Goal: Information Seeking & Learning: Check status

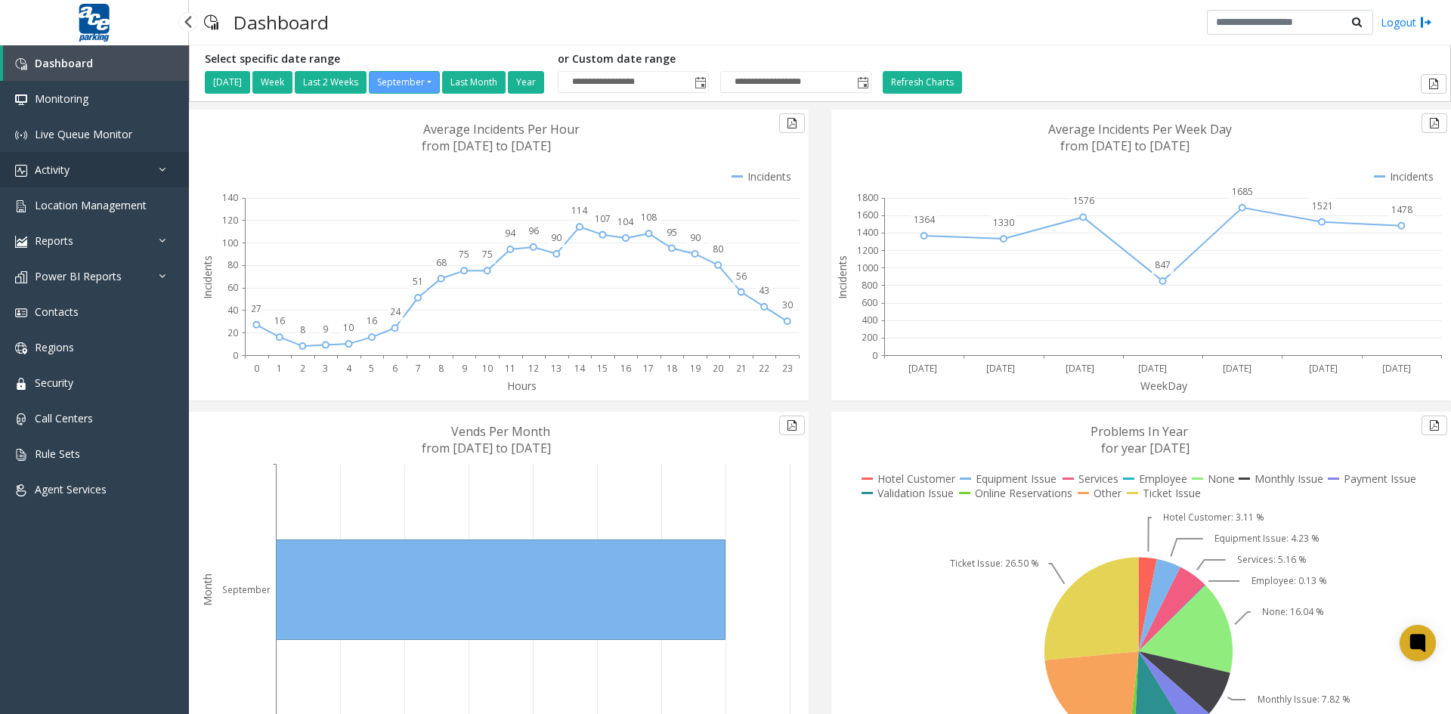
click at [97, 172] on link "Activity" at bounding box center [94, 170] width 189 height 36
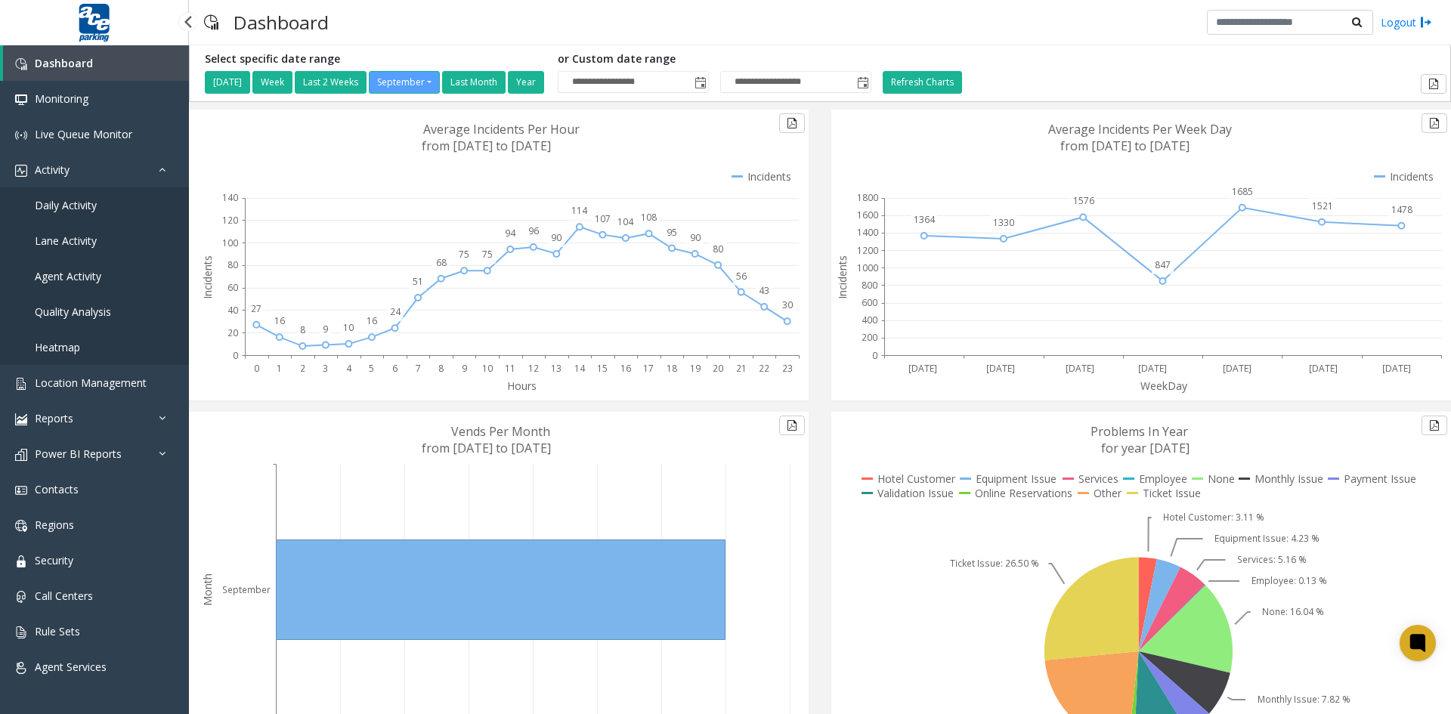
click at [90, 211] on span "Daily Activity" at bounding box center [66, 205] width 62 height 14
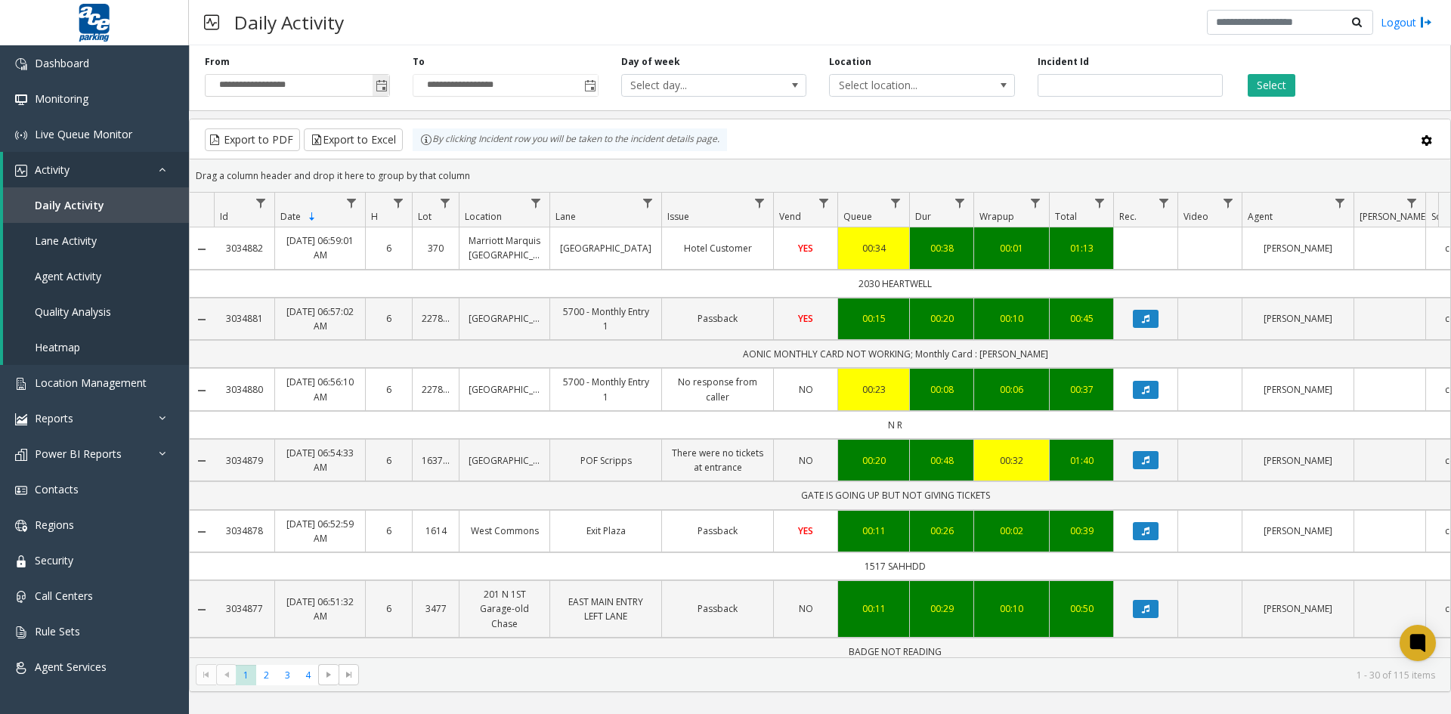
click at [378, 85] on span "Toggle popup" at bounding box center [382, 86] width 12 height 12
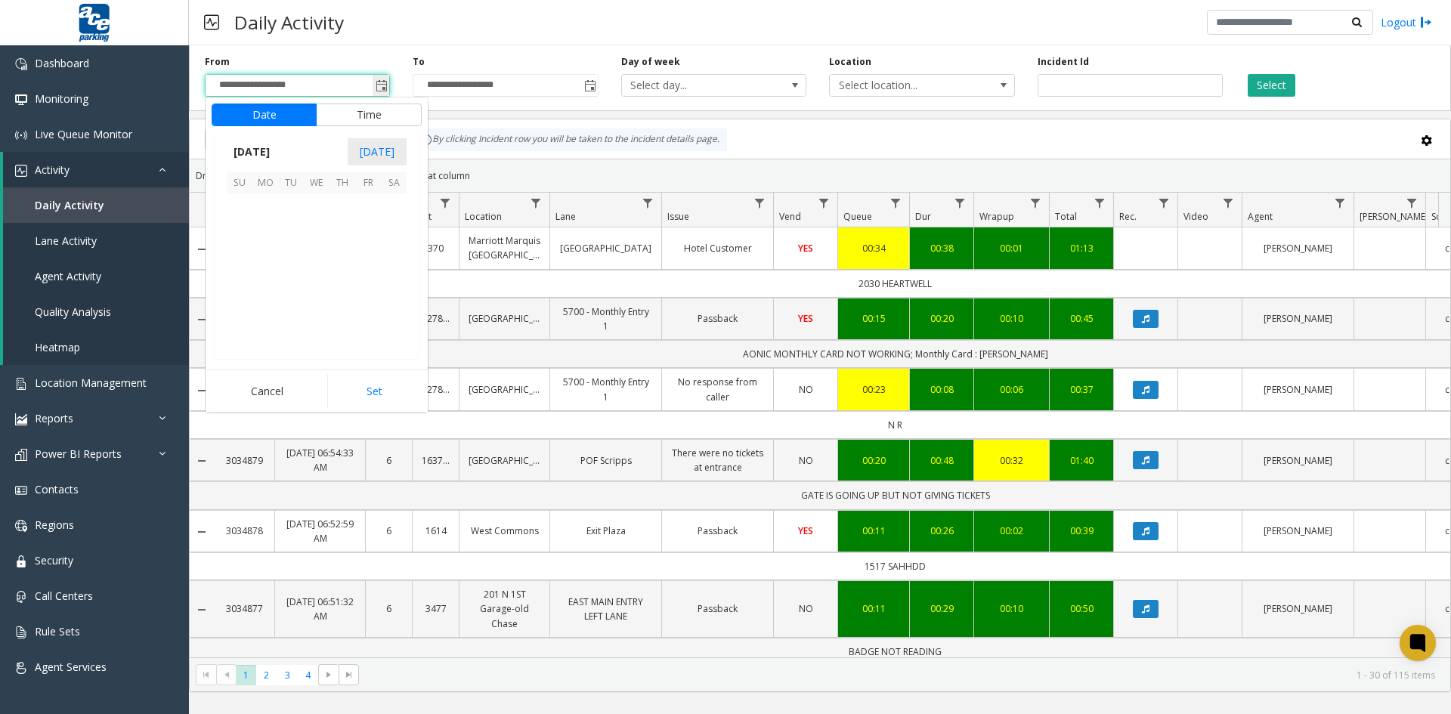
scroll to position [271212, 0]
click at [289, 235] on span "9" at bounding box center [291, 233] width 26 height 26
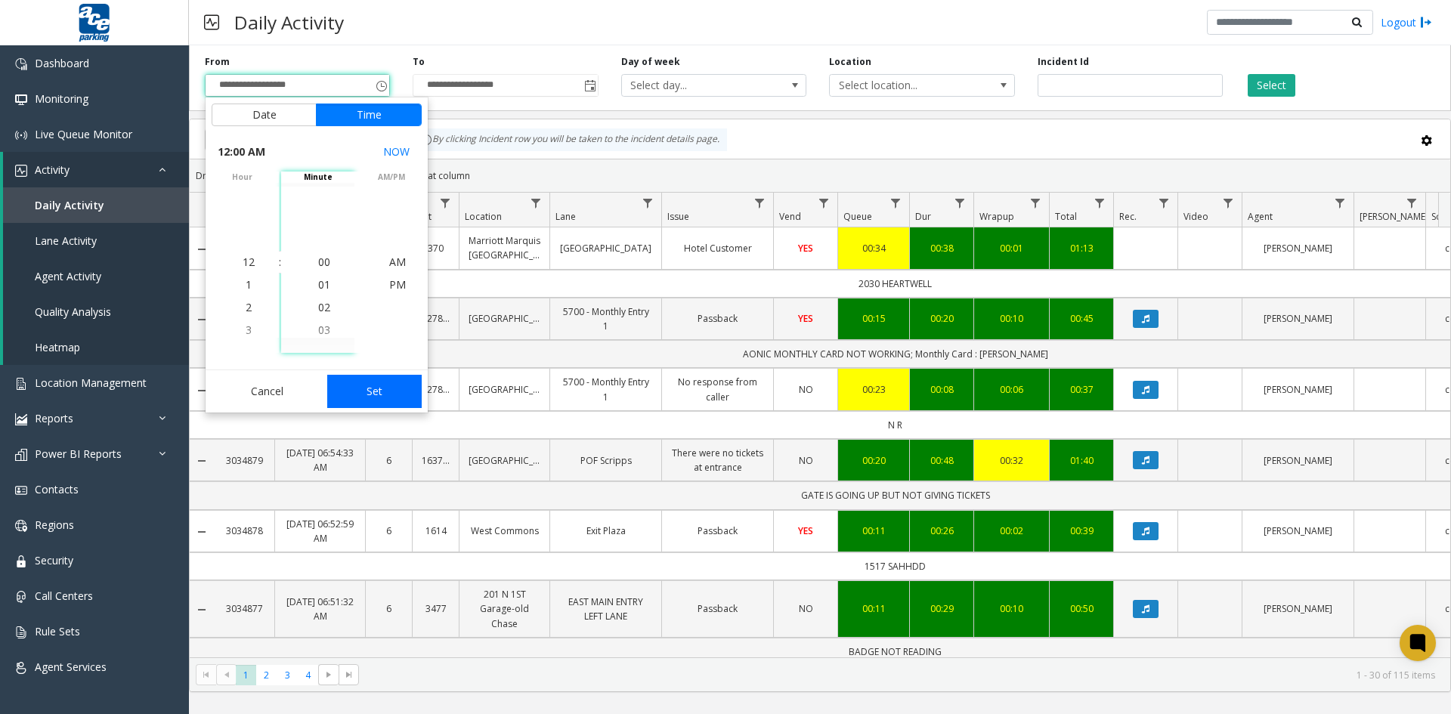
click at [366, 391] on button "Set" at bounding box center [374, 391] width 95 height 33
type input "**********"
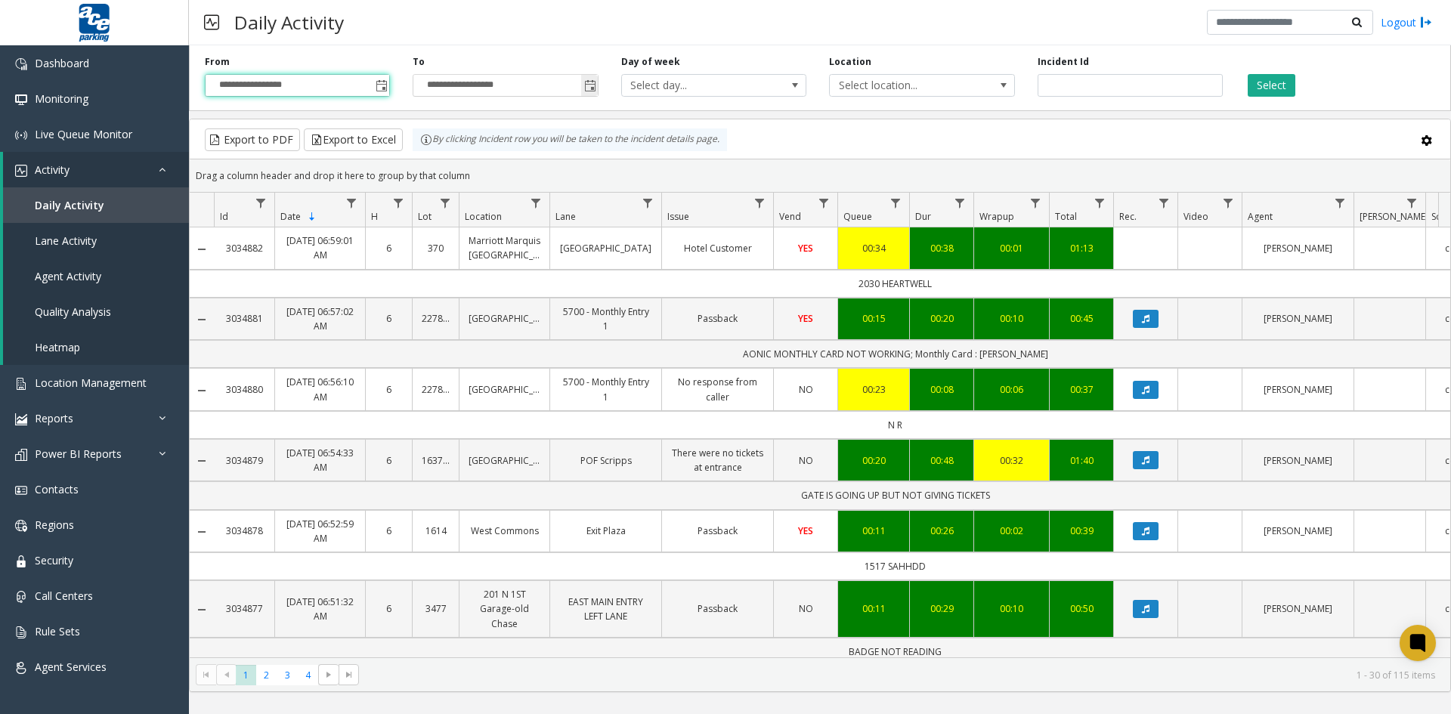
click at [591, 85] on span "Toggle popup" at bounding box center [590, 86] width 12 height 12
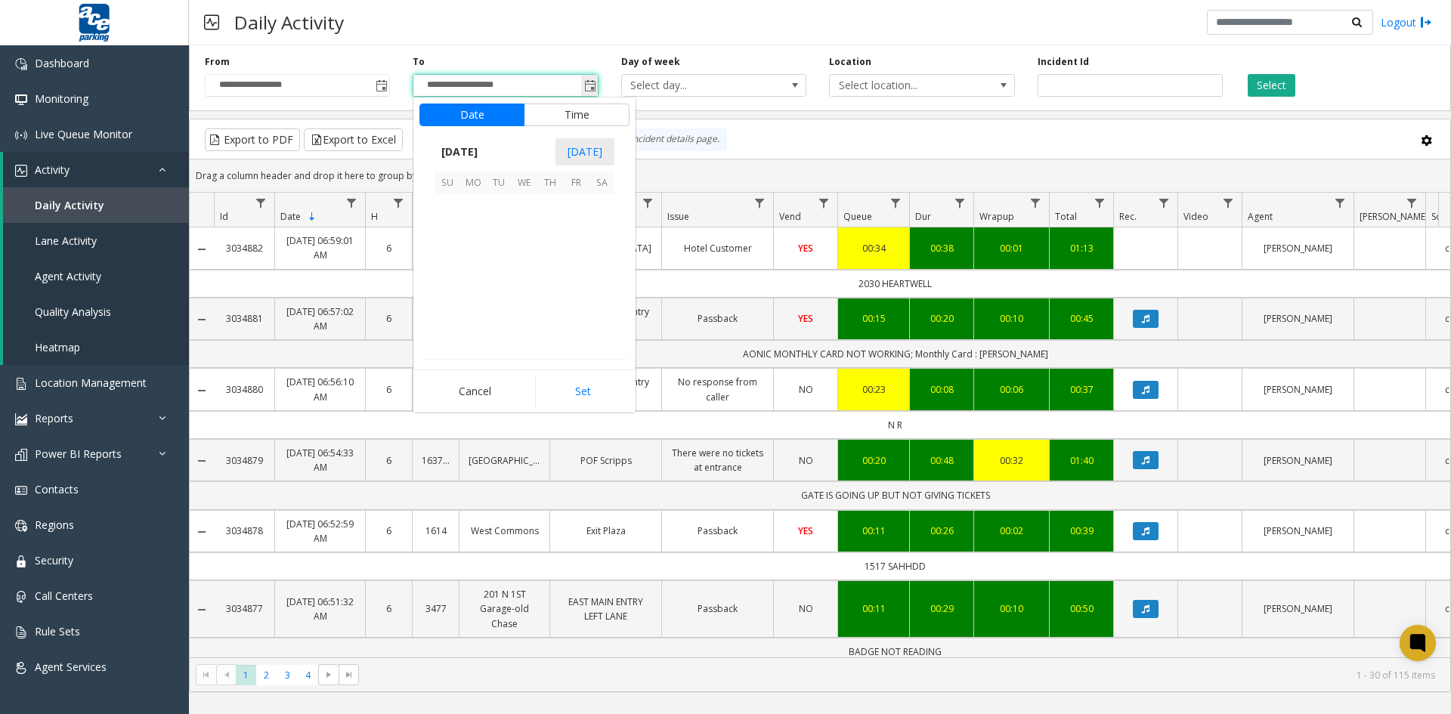
scroll to position [23, 0]
click at [499, 231] on span "9" at bounding box center [499, 233] width 26 height 26
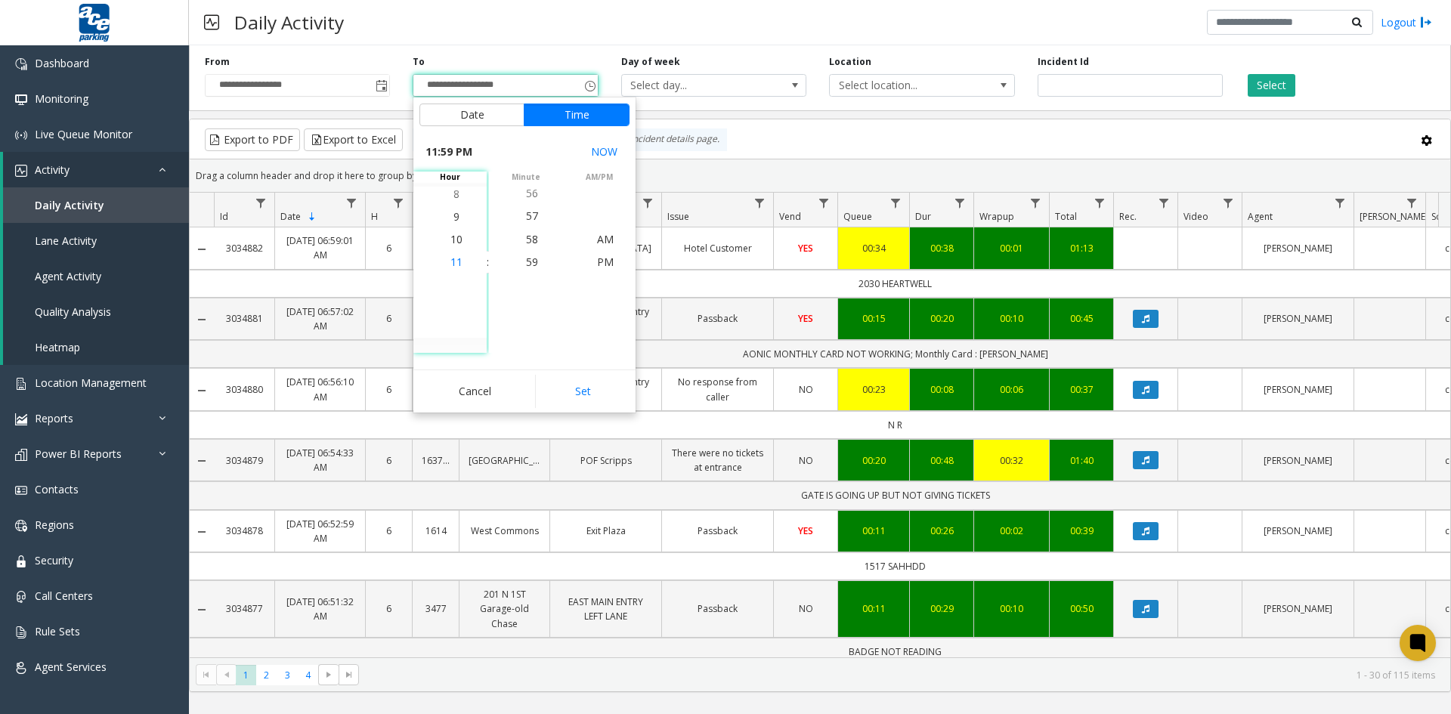
click at [453, 262] on span "11" at bounding box center [456, 262] width 12 height 14
click at [597, 263] on span "PM" at bounding box center [605, 262] width 17 height 14
click at [580, 394] on button "Set" at bounding box center [582, 391] width 95 height 33
type input "**********"
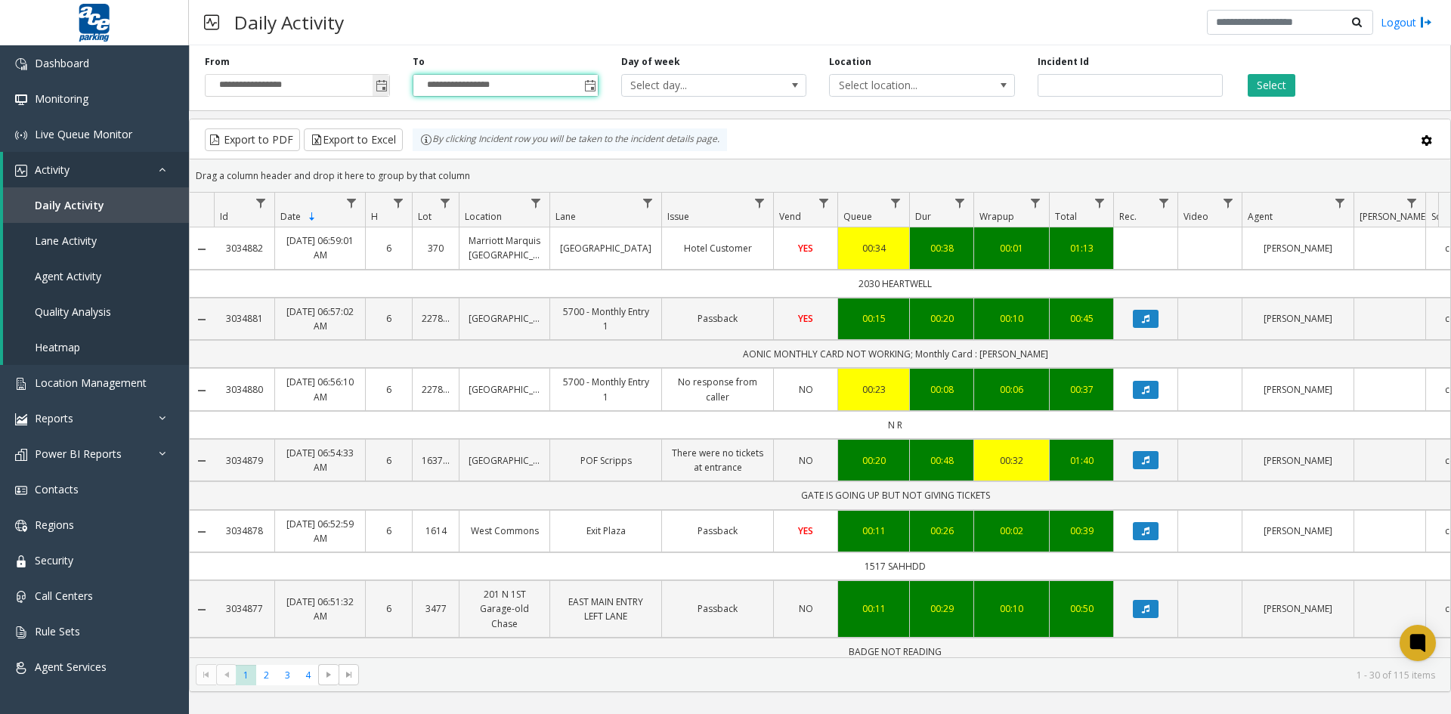
click at [378, 88] on span "Toggle popup" at bounding box center [382, 86] width 12 height 12
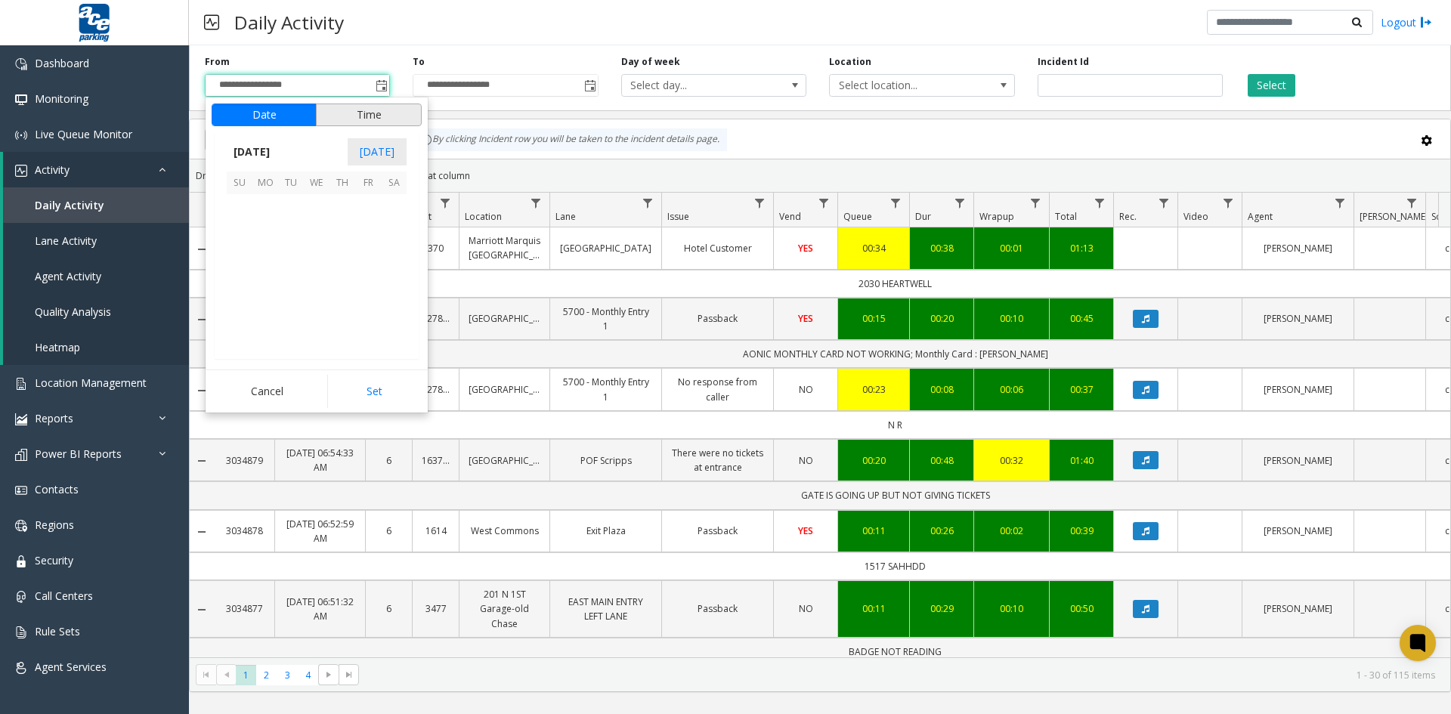
scroll to position [271212, 0]
click at [286, 232] on span "9" at bounding box center [291, 233] width 26 height 26
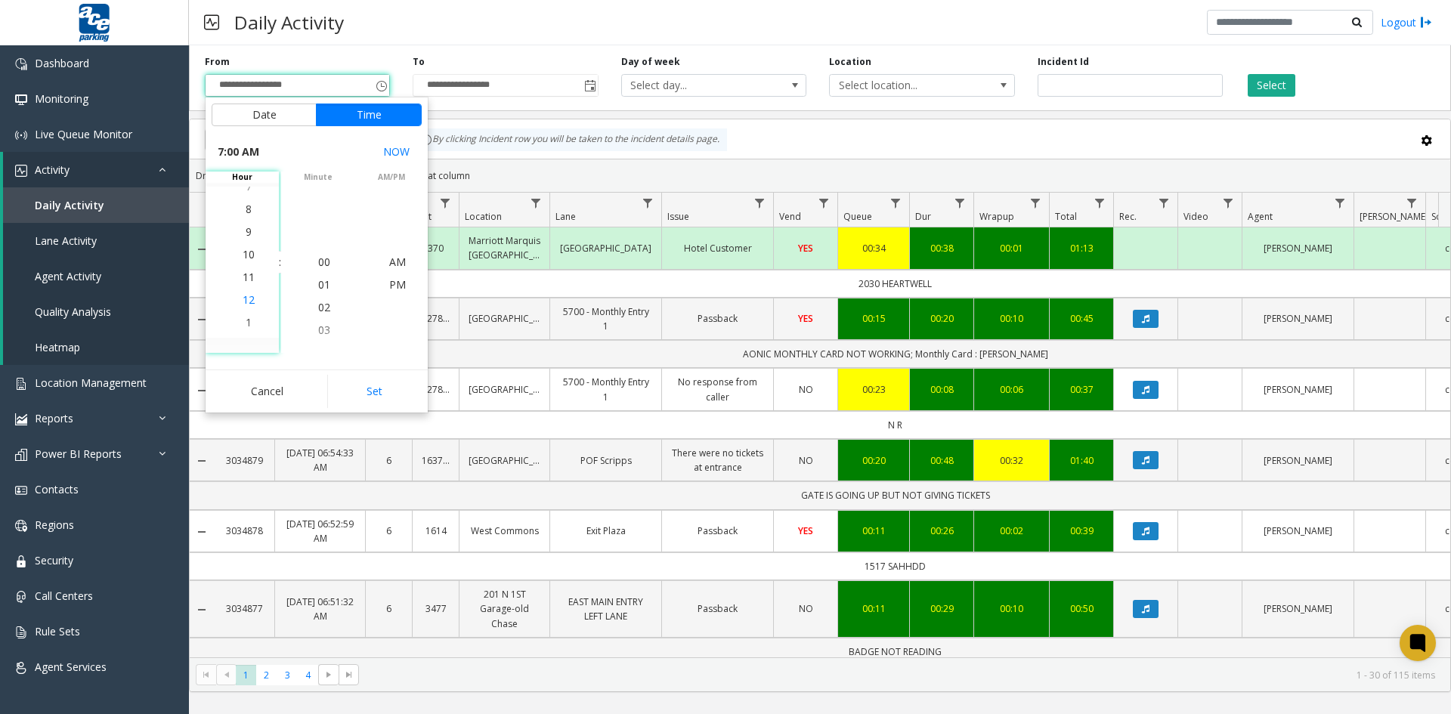
scroll to position [249, 0]
click at [246, 219] on span "9" at bounding box center [249, 216] width 6 height 14
click at [392, 286] on span "PM" at bounding box center [397, 284] width 17 height 14
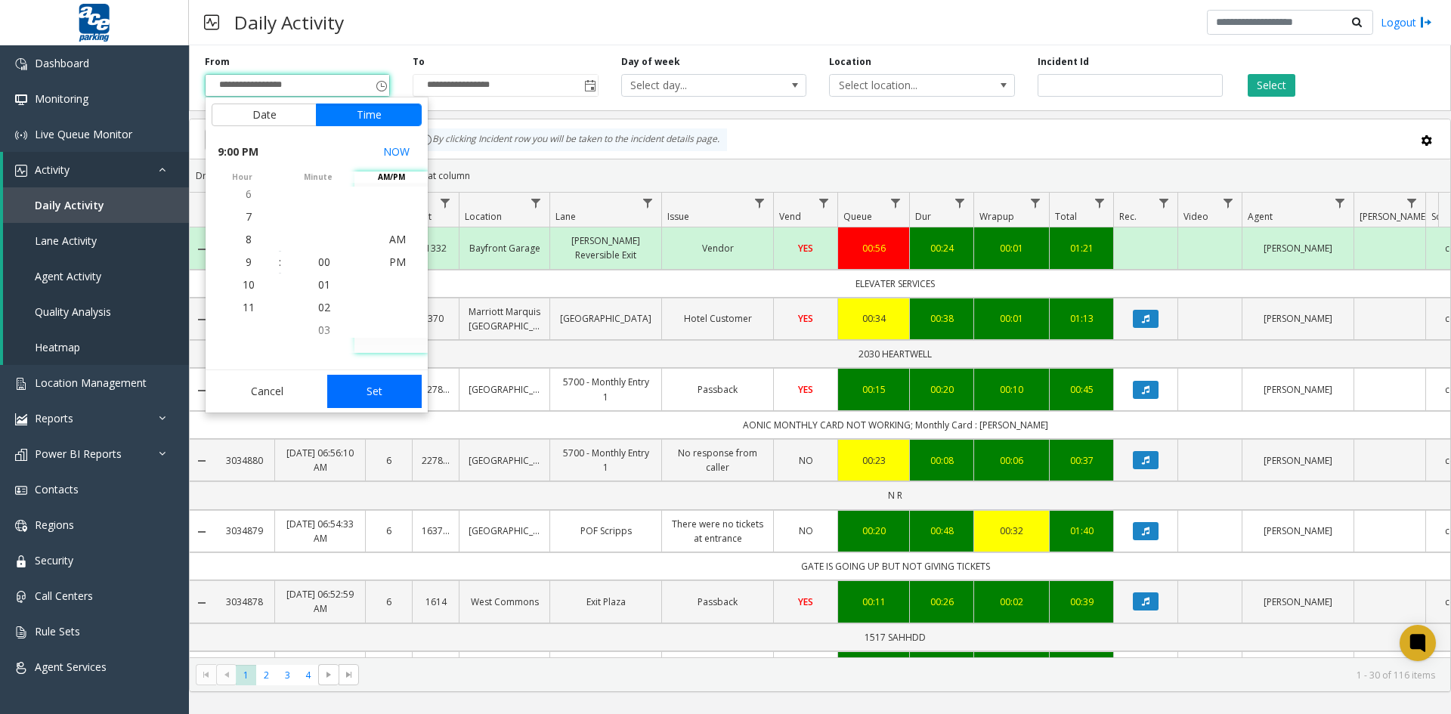
click at [376, 391] on button "Set" at bounding box center [374, 391] width 95 height 33
type input "**********"
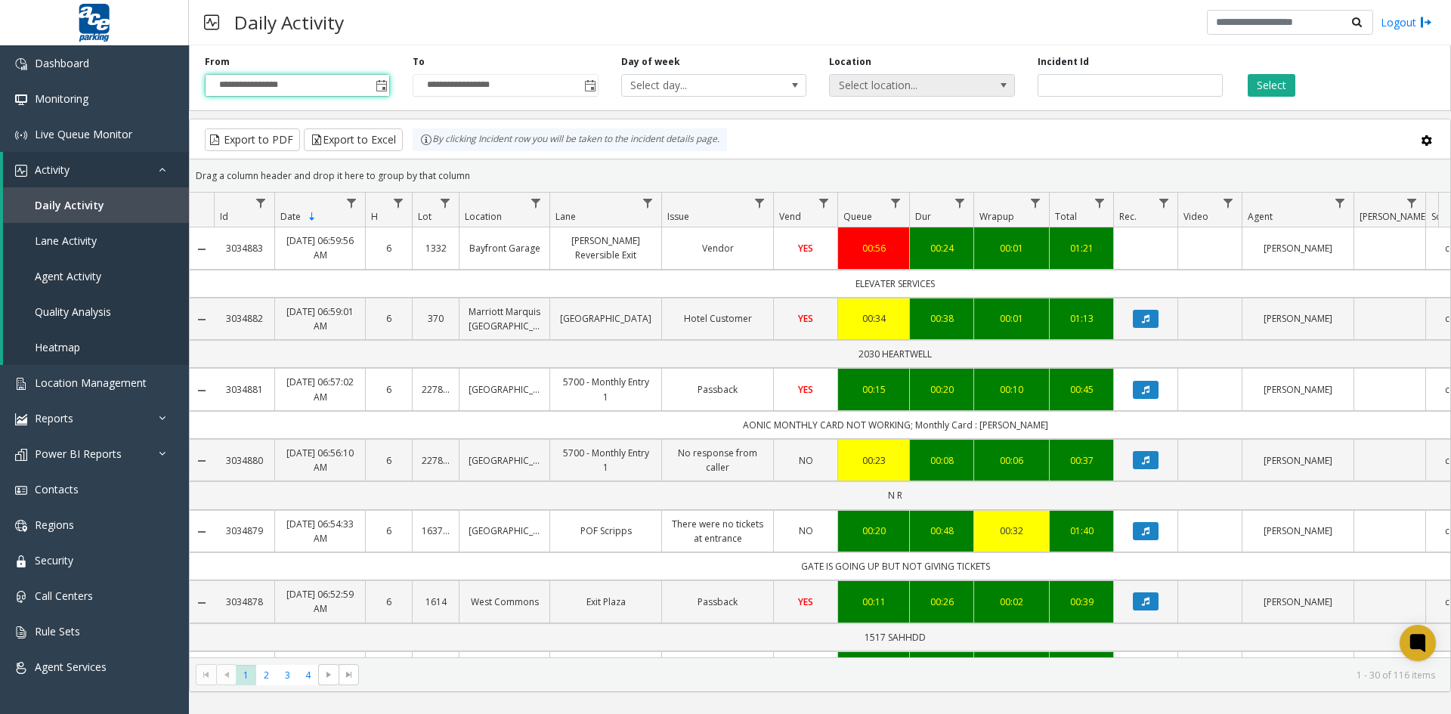
click at [993, 82] on span at bounding box center [1003, 85] width 21 height 21
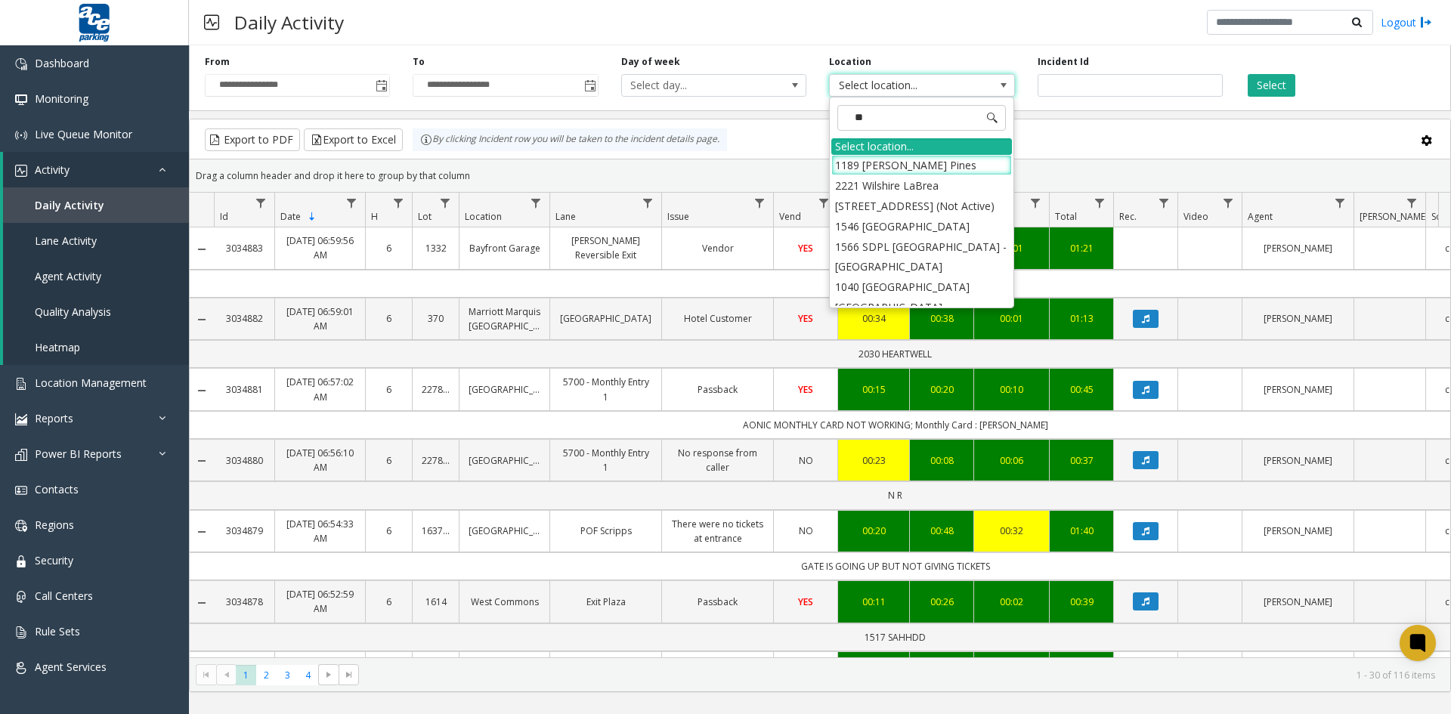
type input "***"
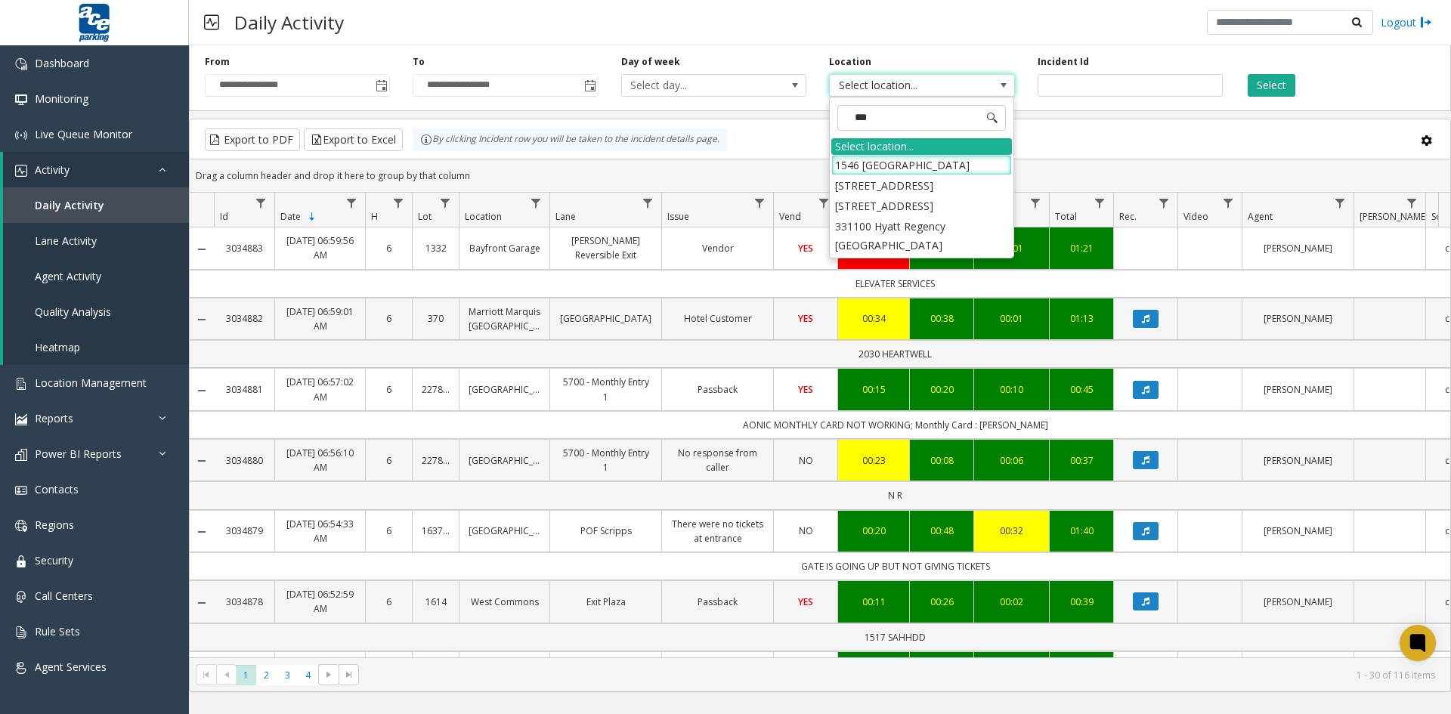
click at [978, 162] on li "1546 [GEOGRAPHIC_DATA]" at bounding box center [921, 165] width 181 height 20
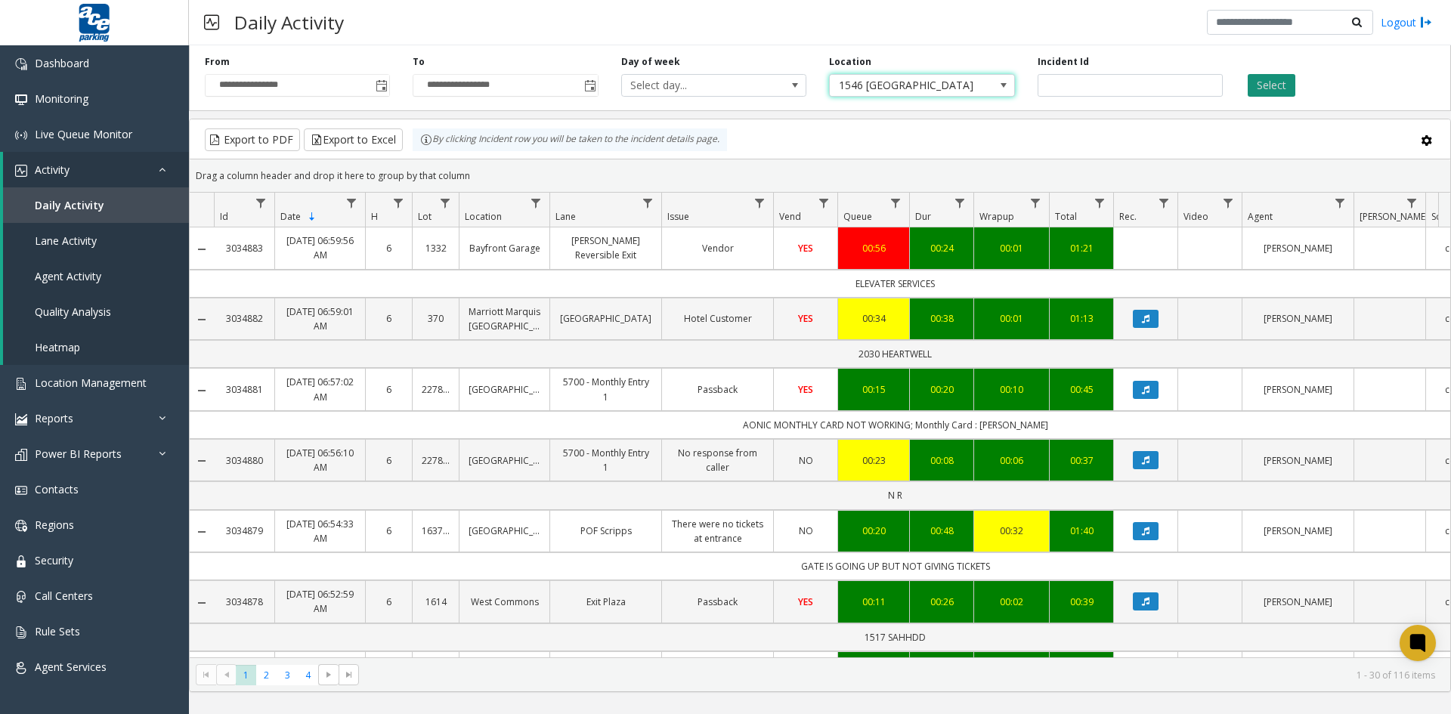
click at [1273, 82] on button "Select" at bounding box center [1272, 85] width 48 height 23
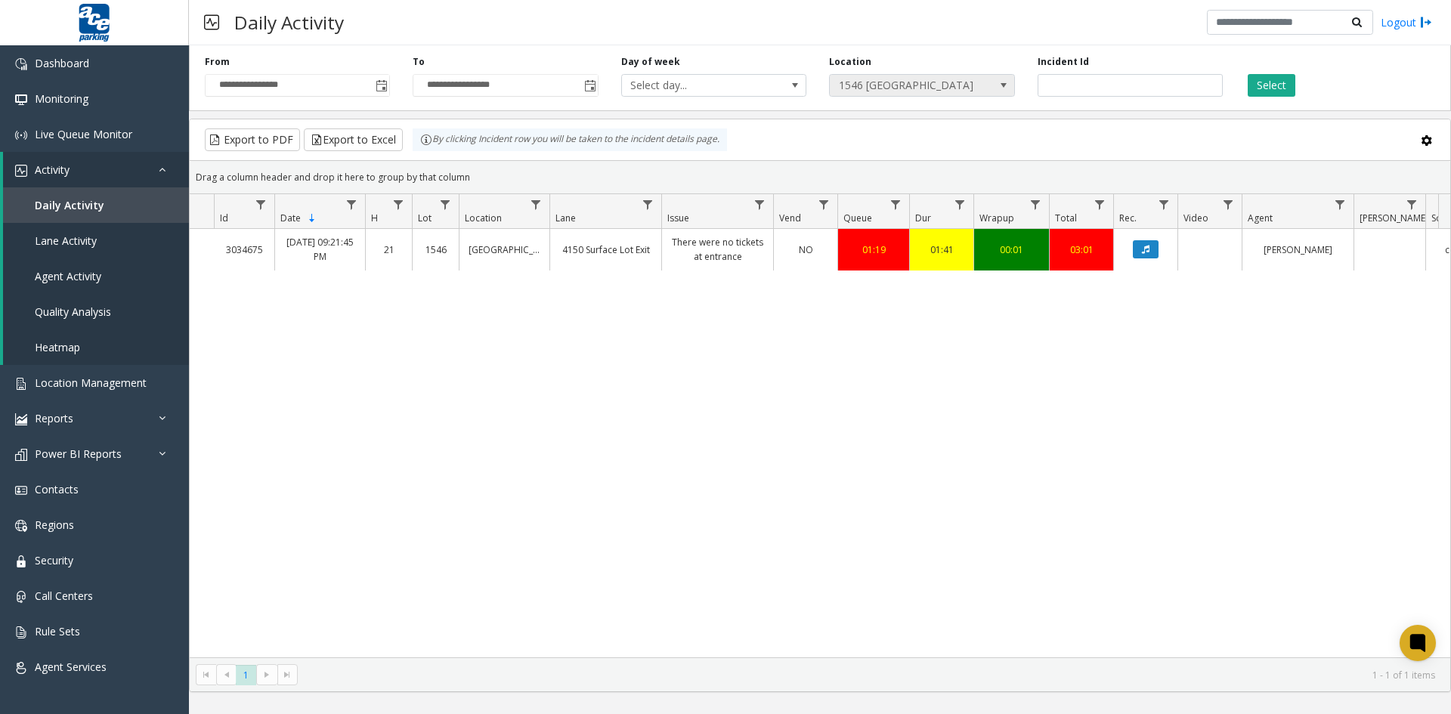
click at [1007, 85] on span at bounding box center [1003, 85] width 12 height 12
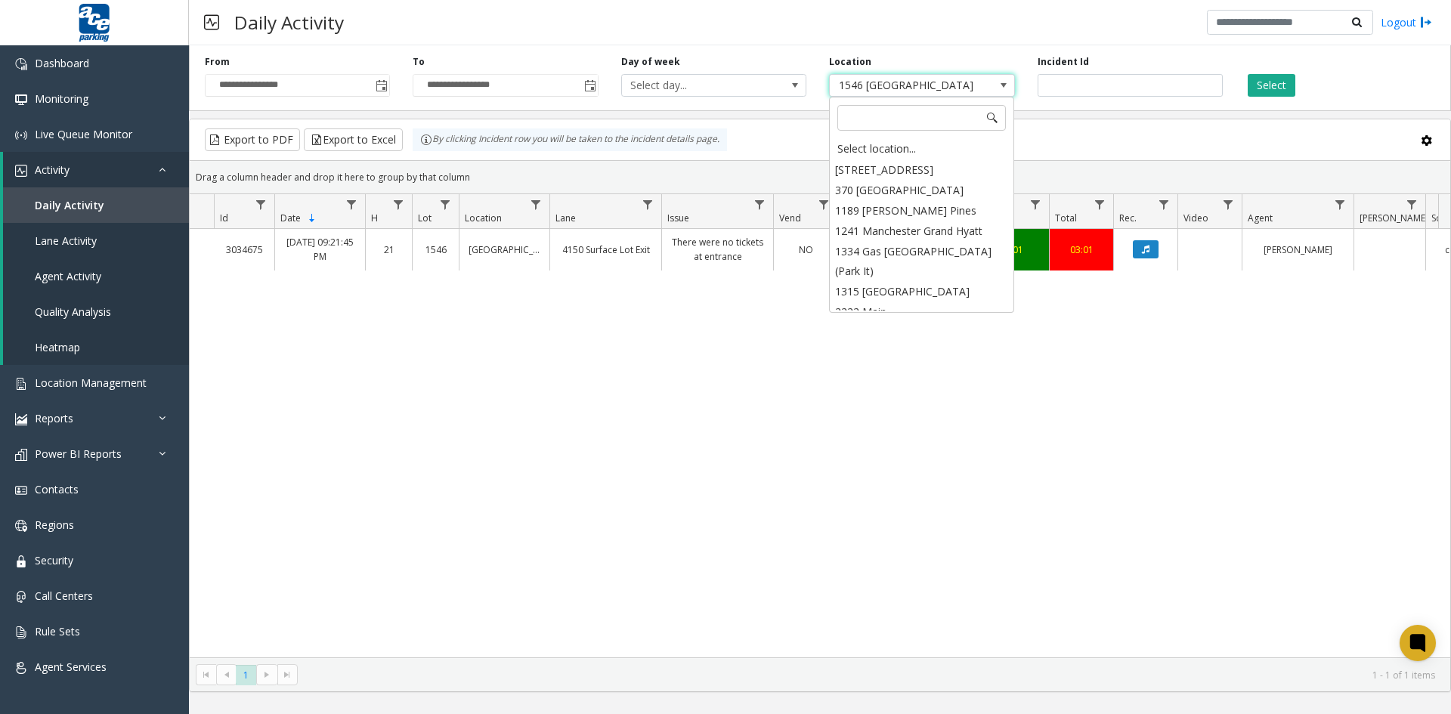
scroll to position [684, 0]
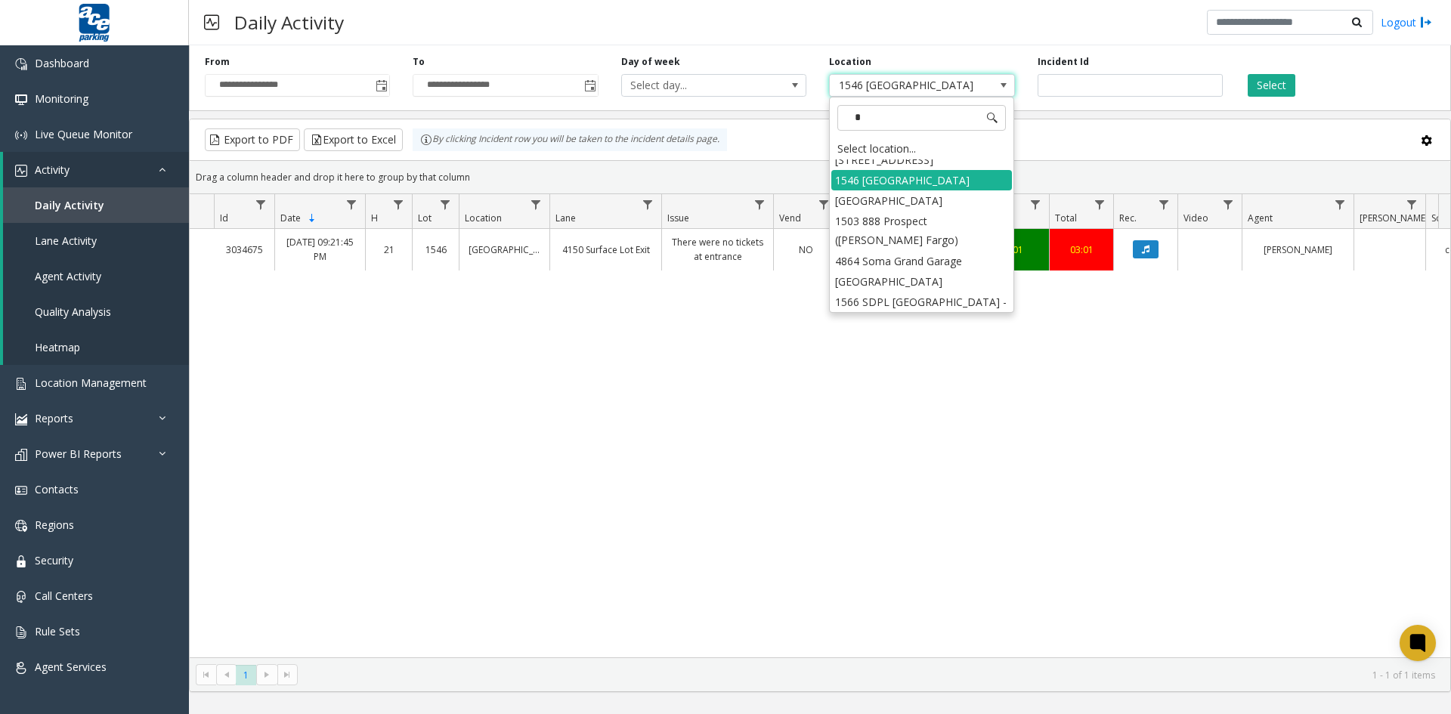
type input "**"
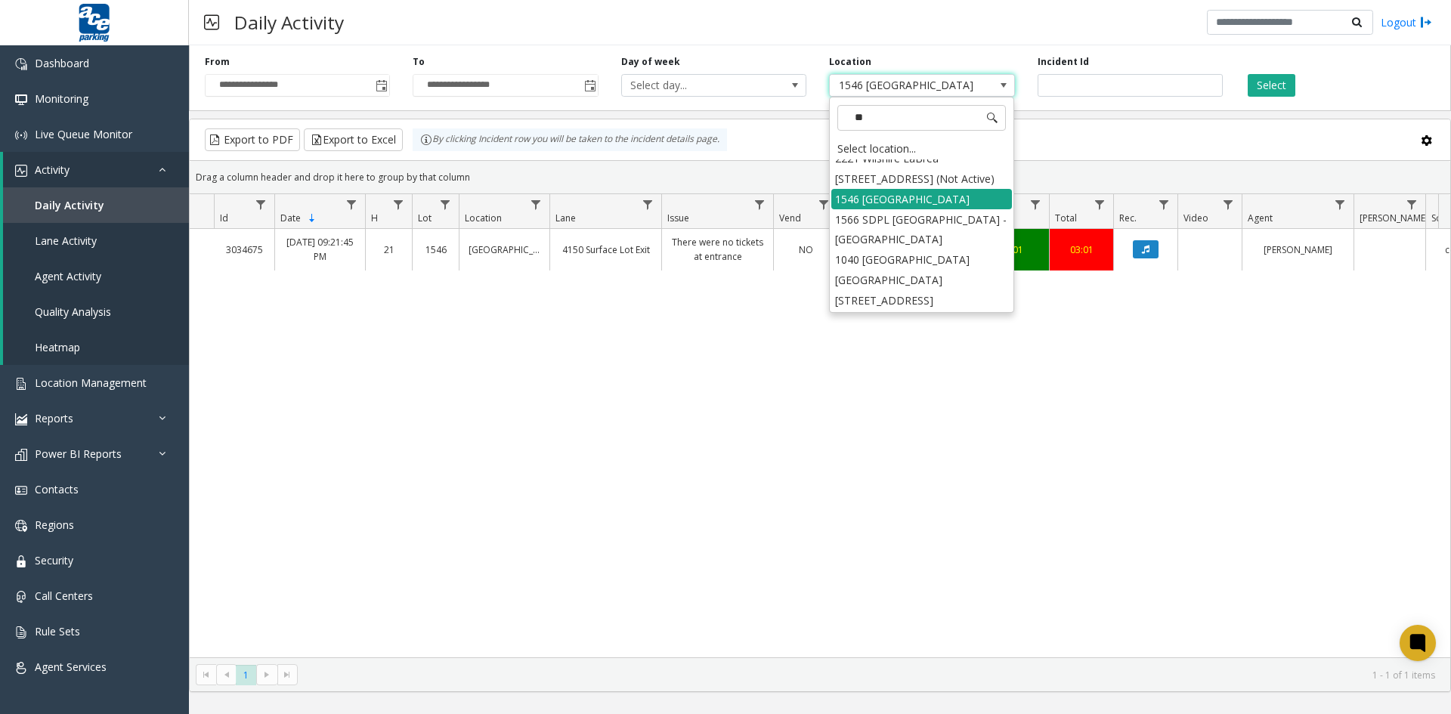
click at [961, 209] on li "1546 [GEOGRAPHIC_DATA]" at bounding box center [921, 199] width 181 height 20
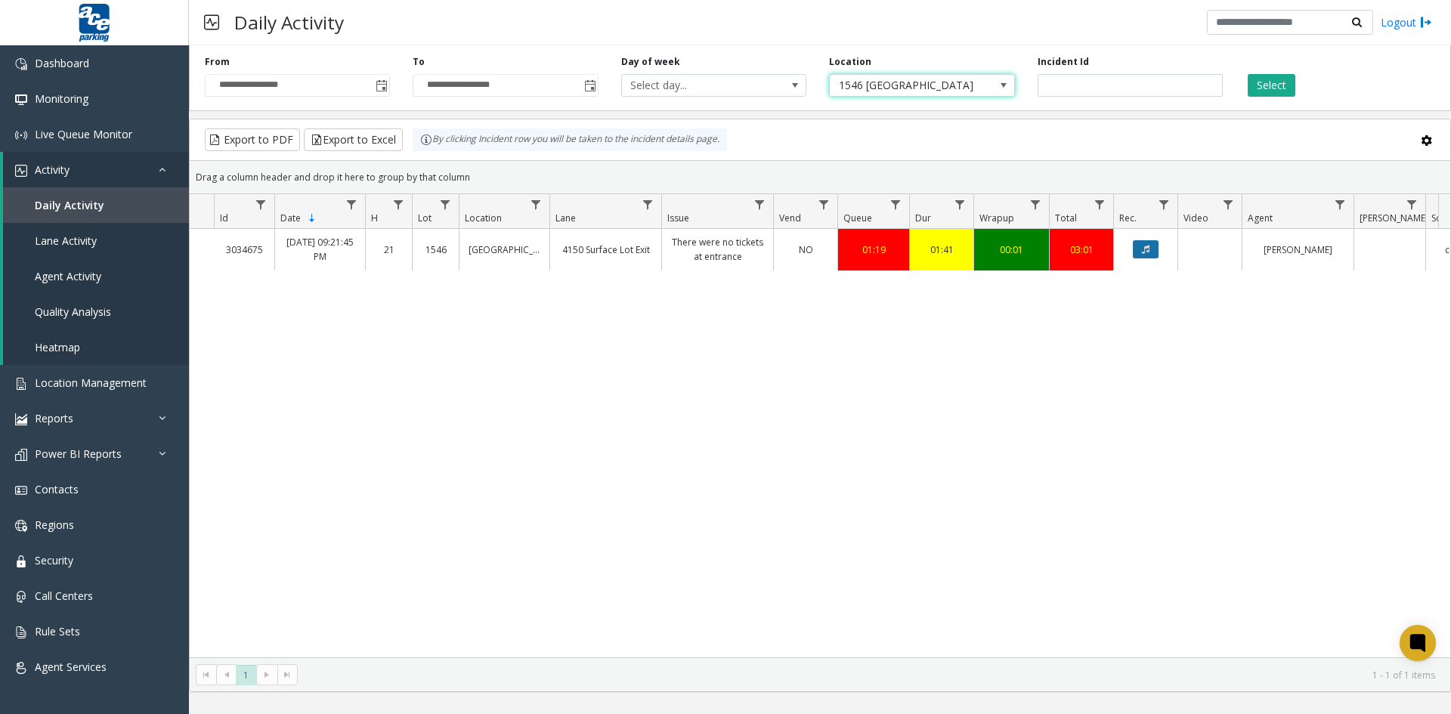
click at [1148, 250] on icon "Data table" at bounding box center [1146, 249] width 8 height 9
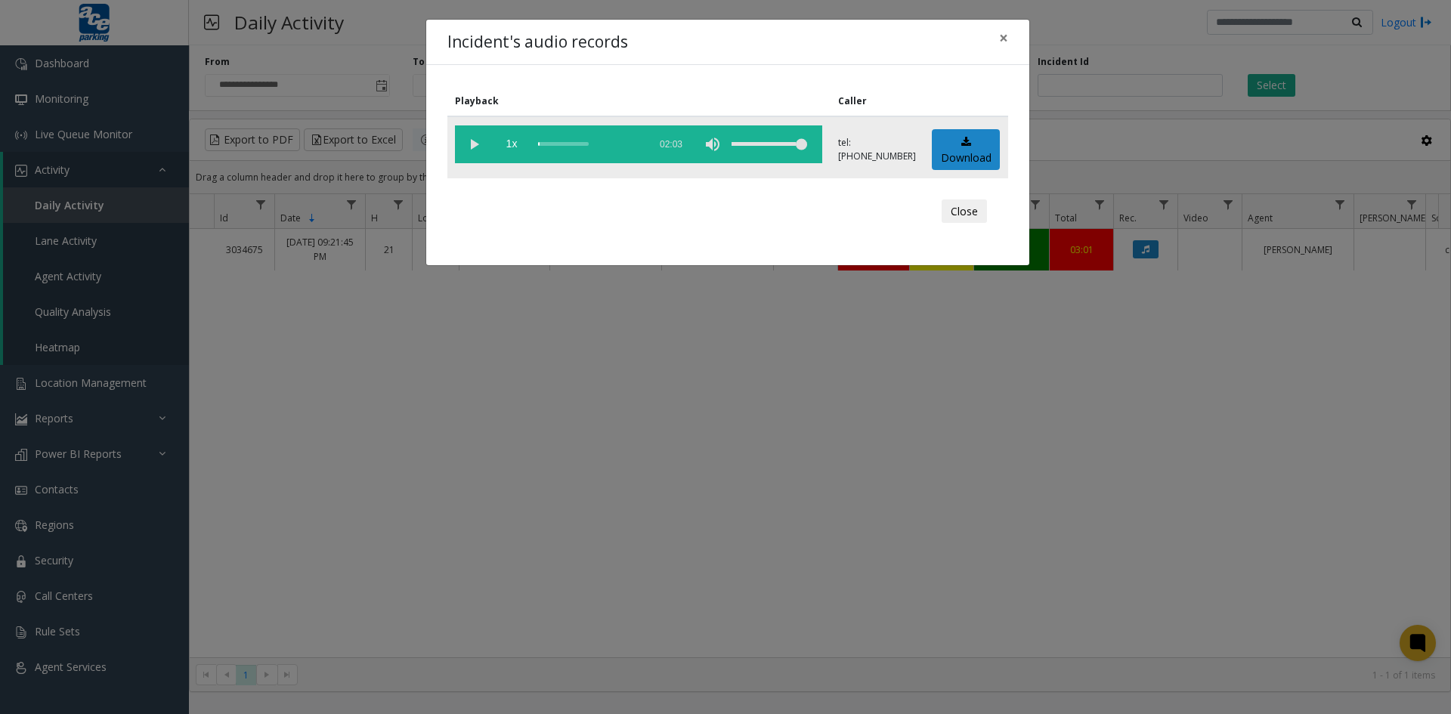
click at [473, 142] on vg-play-pause at bounding box center [474, 144] width 38 height 38
click at [572, 143] on div "scrub bar" at bounding box center [589, 144] width 103 height 38
click at [552, 144] on div "scrub bar" at bounding box center [589, 144] width 103 height 38
click at [478, 143] on vg-play-pause at bounding box center [474, 144] width 38 height 38
click at [471, 143] on vg-play-pause at bounding box center [474, 144] width 38 height 38
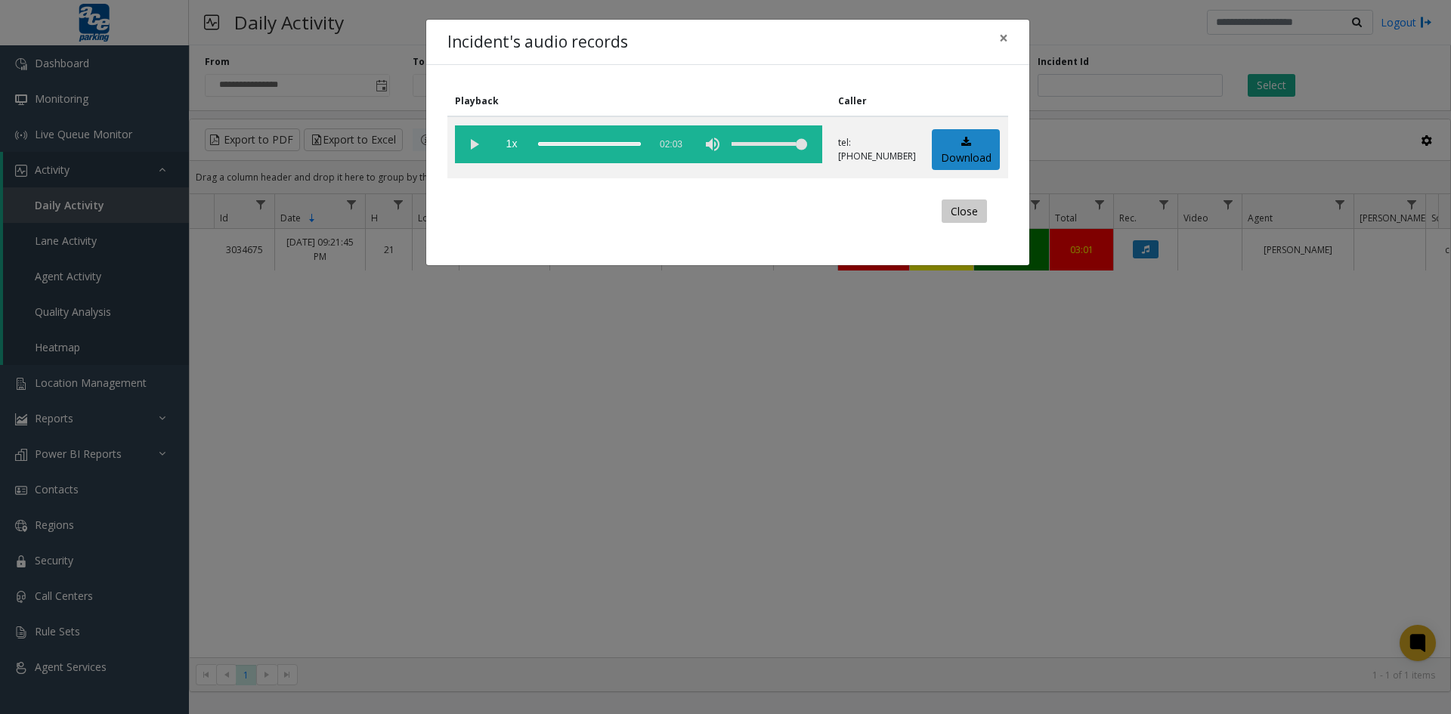
click at [959, 213] on button "Close" at bounding box center [964, 211] width 45 height 24
